Goal: Find specific page/section: Find specific page/section

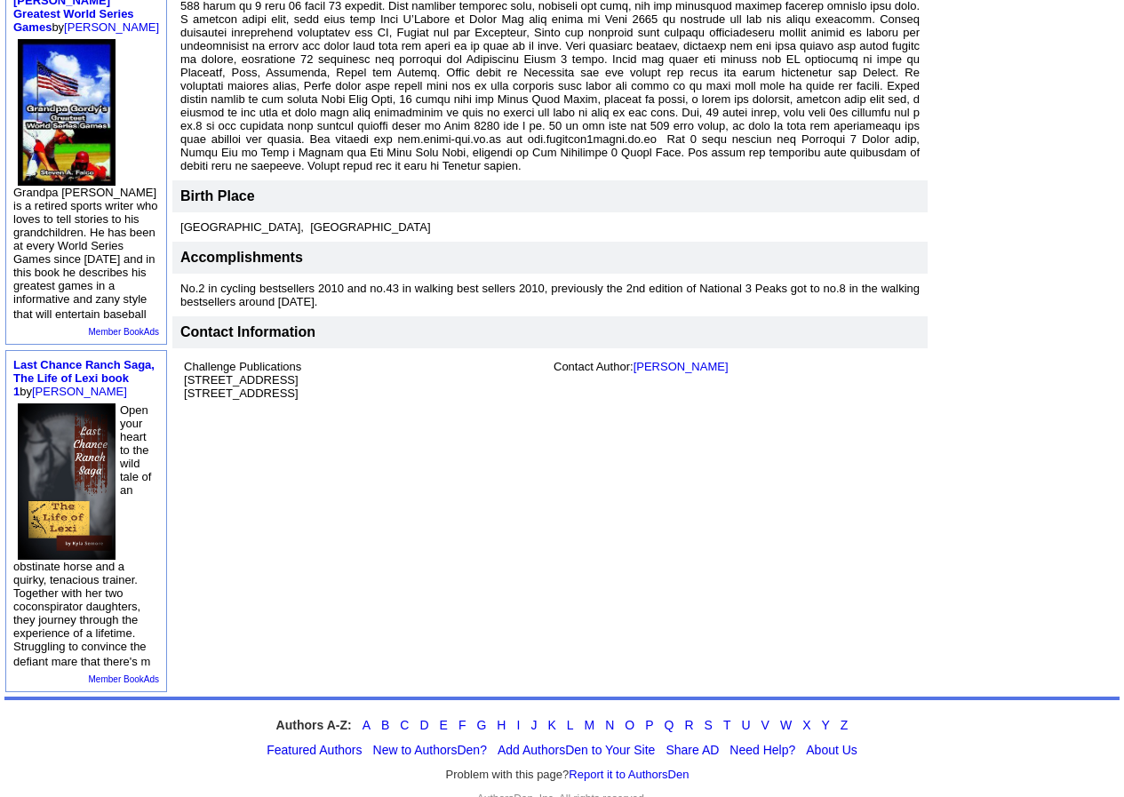
scroll to position [533, 0]
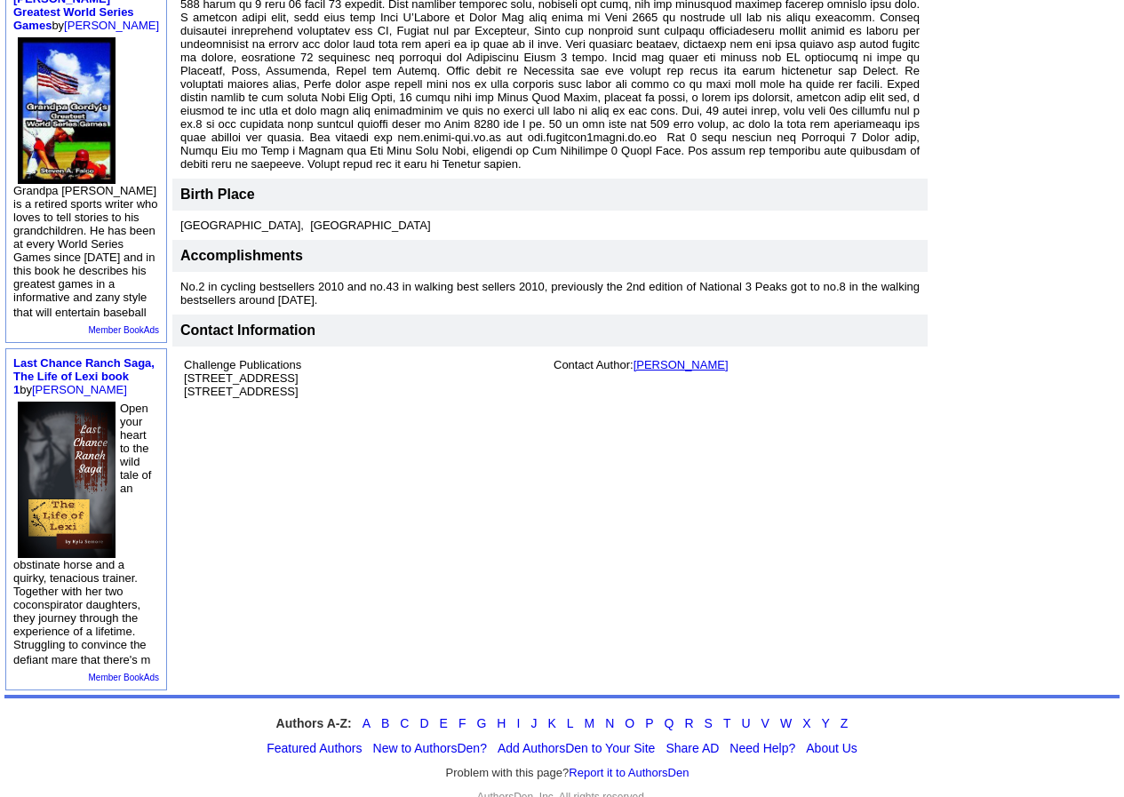
click at [658, 358] on link "[PERSON_NAME]" at bounding box center [680, 364] width 95 height 13
